Goal: Task Accomplishment & Management: Complete application form

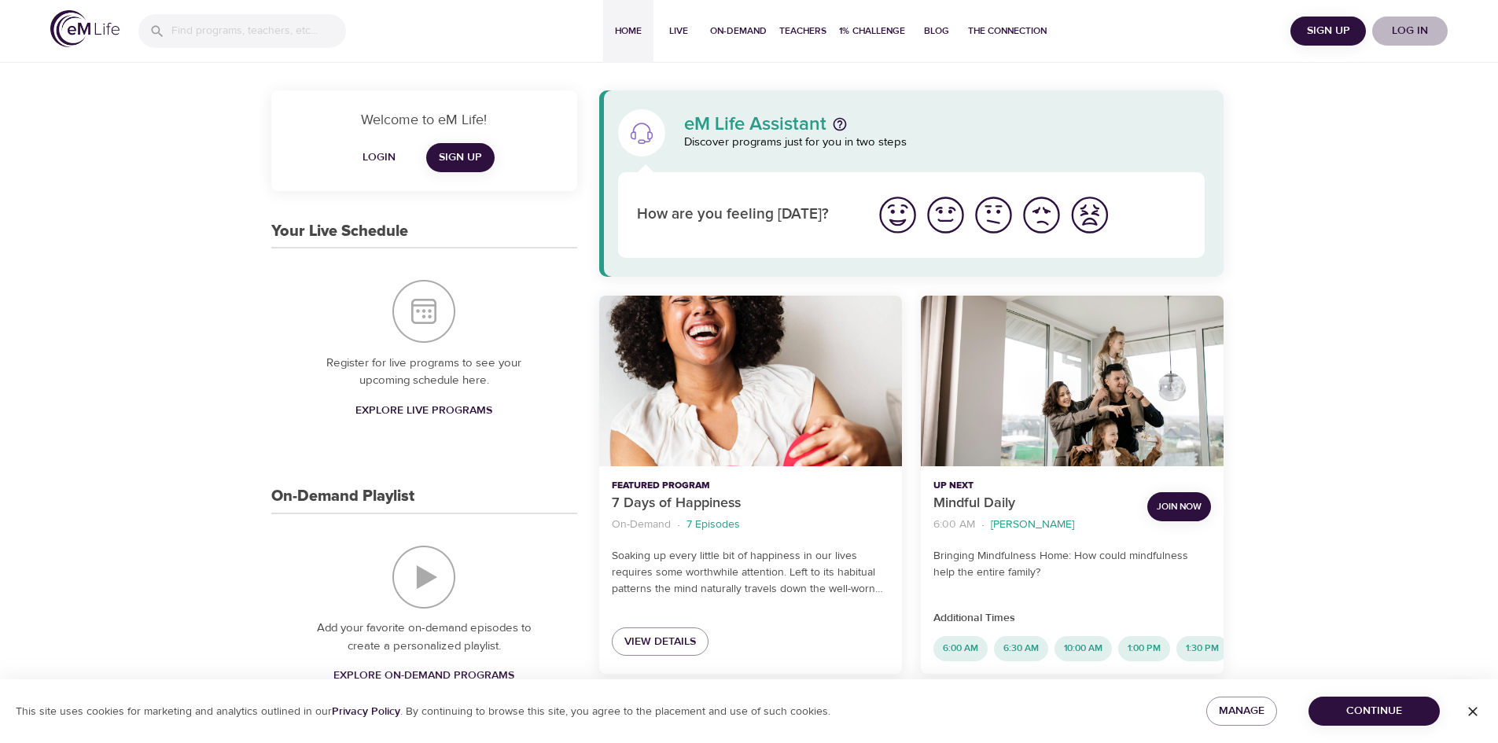
click at [1418, 33] on span "Log in" at bounding box center [1409, 31] width 63 height 20
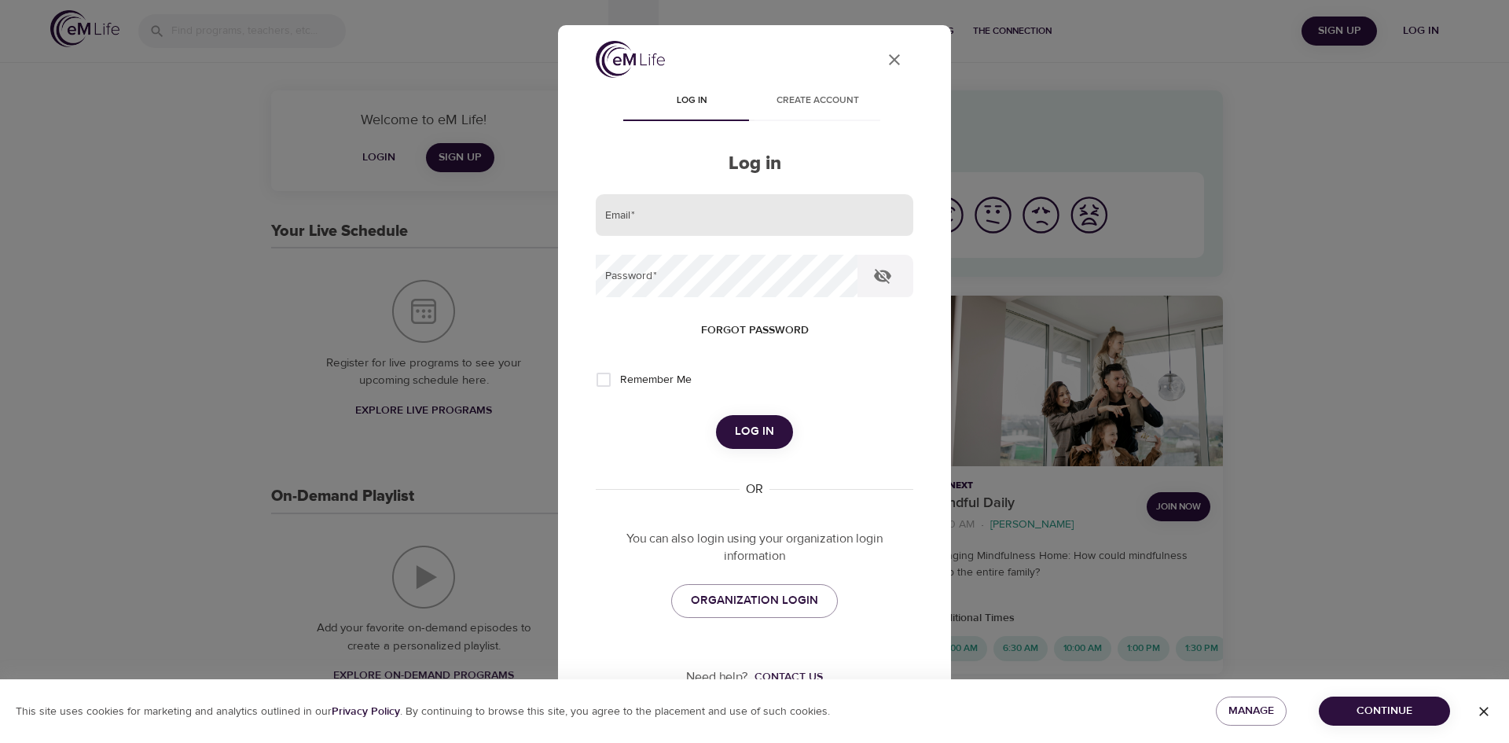
click at [806, 215] on input "email" at bounding box center [755, 215] width 318 height 42
type input "leslie.schneider@cognizant.com"
click at [716, 415] on button "Log in" at bounding box center [754, 431] width 77 height 33
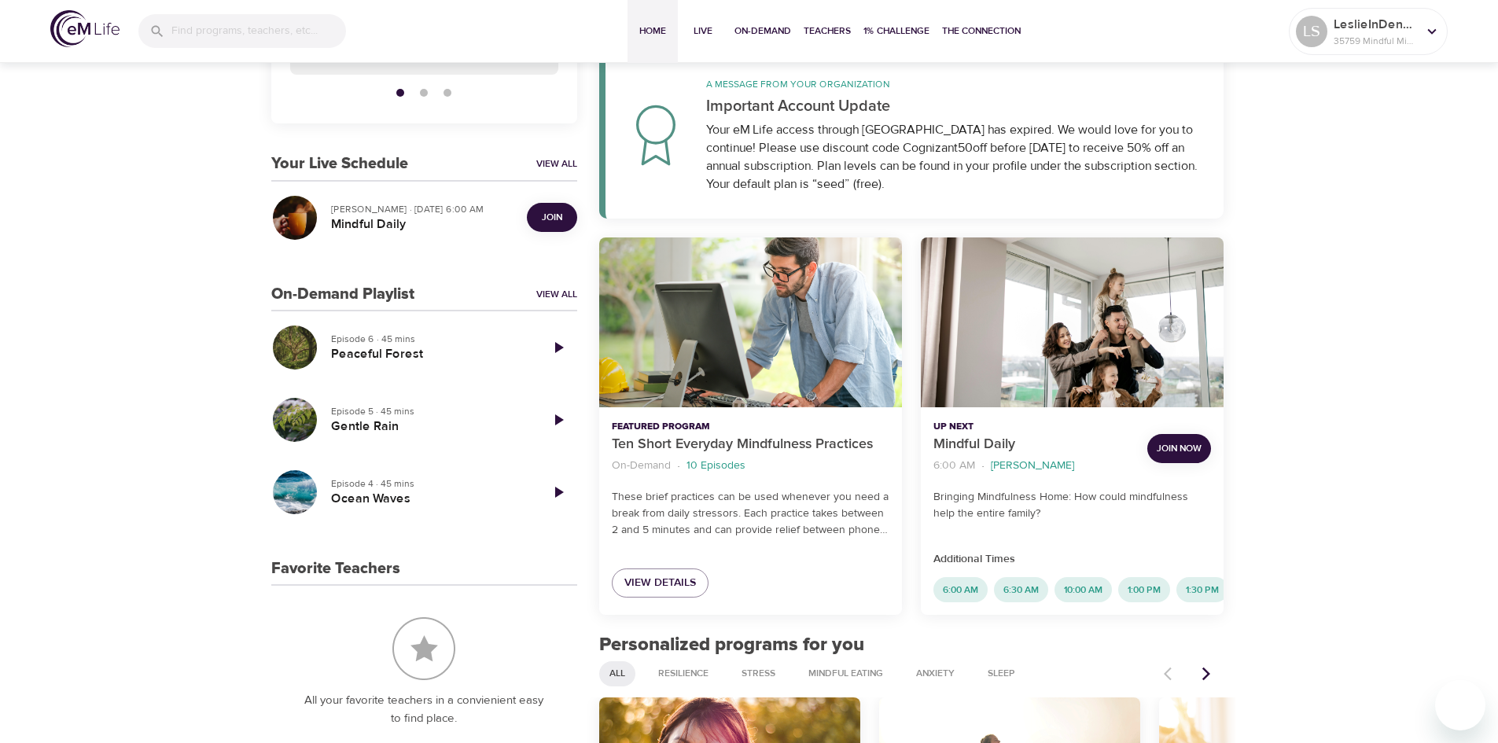
scroll to position [263, 0]
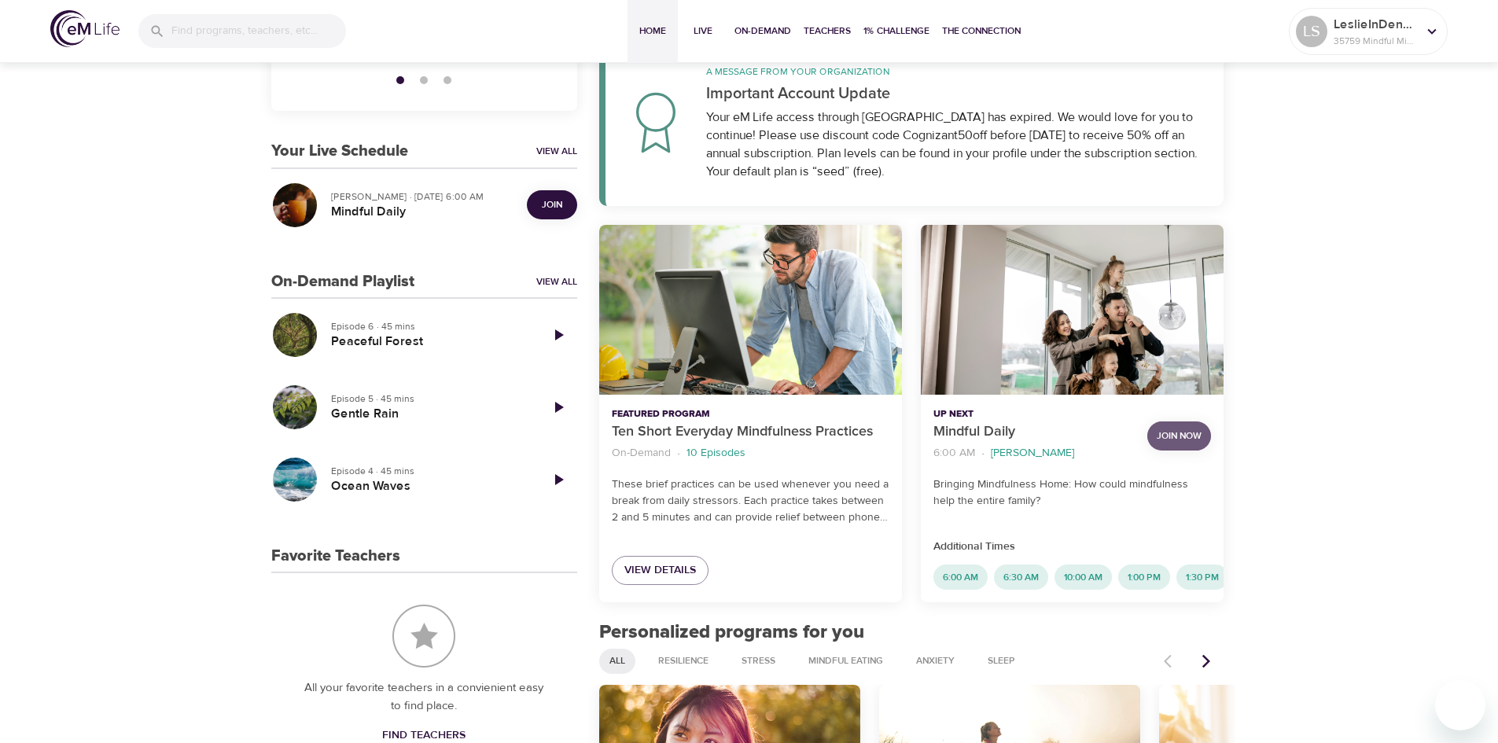
click at [1181, 428] on span "Join Now" at bounding box center [1178, 436] width 45 height 17
